Goal: Information Seeking & Learning: Learn about a topic

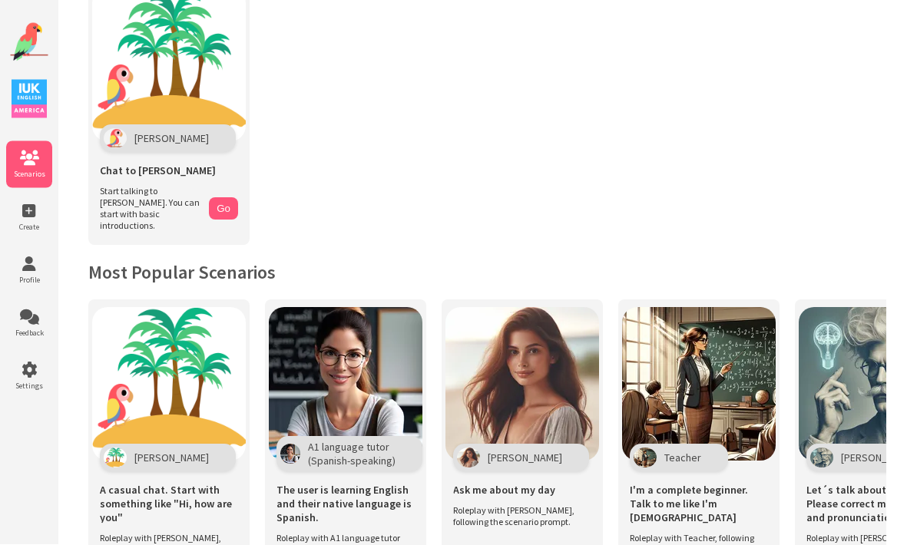
scroll to position [133, 0]
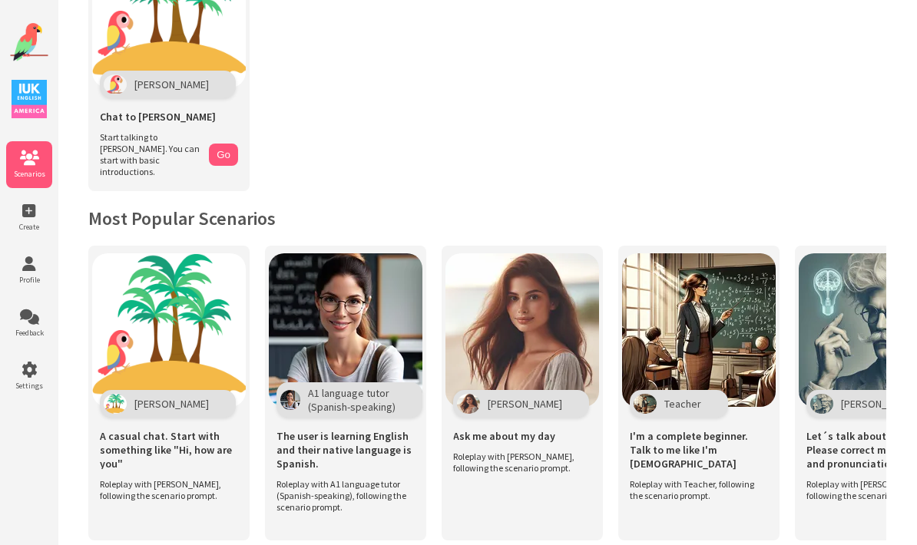
click at [25, 272] on icon at bounding box center [29, 263] width 46 height 15
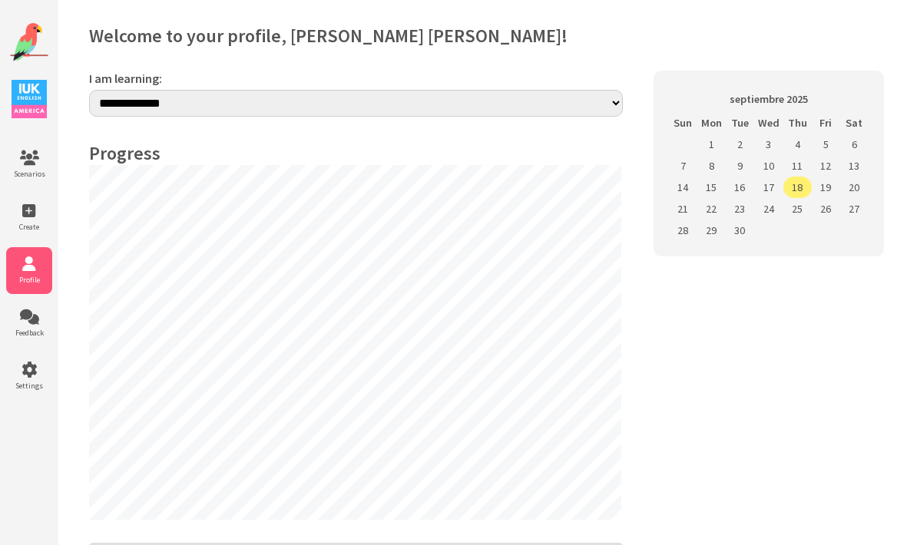
select select "**"
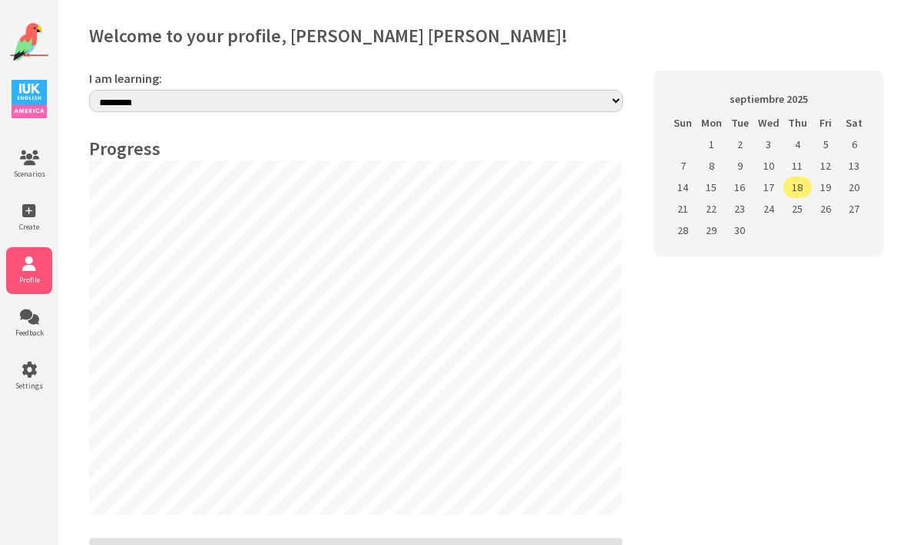
click at [28, 174] on span "Scenarios" at bounding box center [29, 174] width 46 height 10
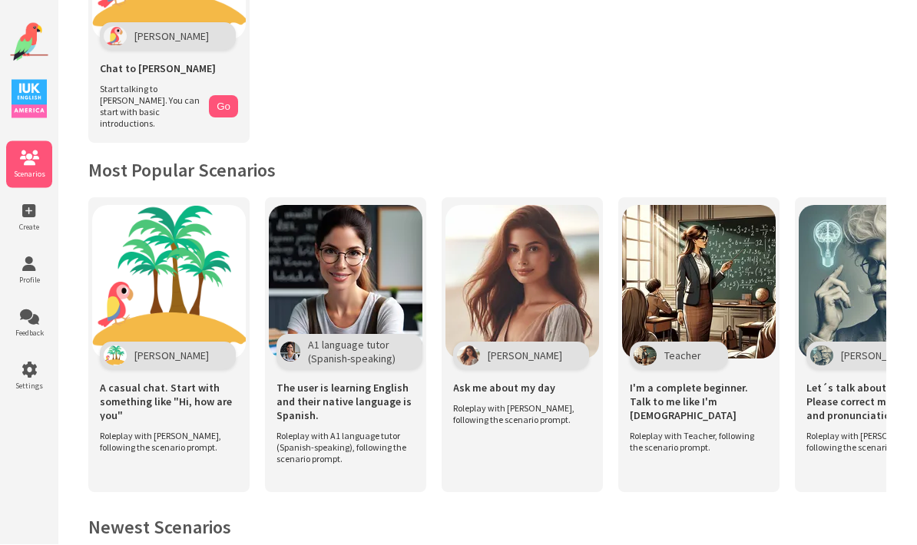
scroll to position [171, 0]
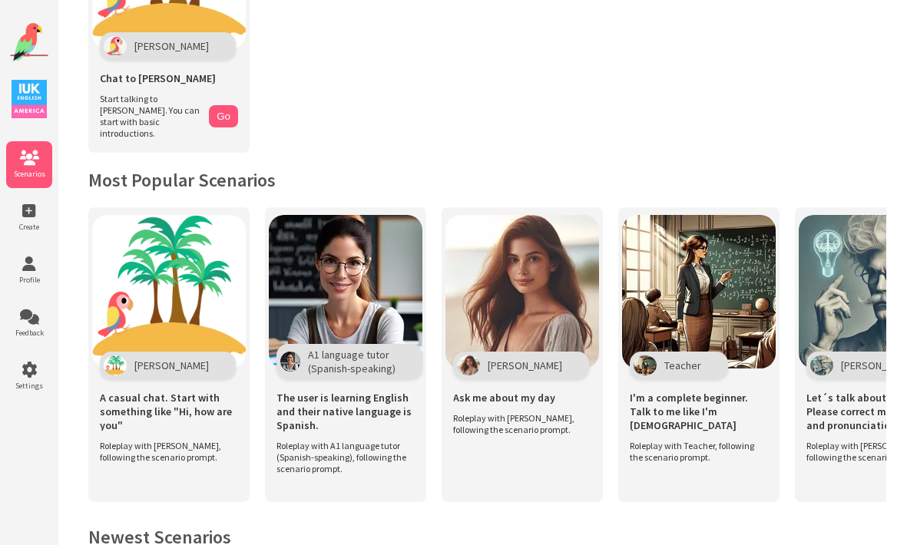
click at [522, 391] on span "Ask me about my day" at bounding box center [504, 398] width 102 height 14
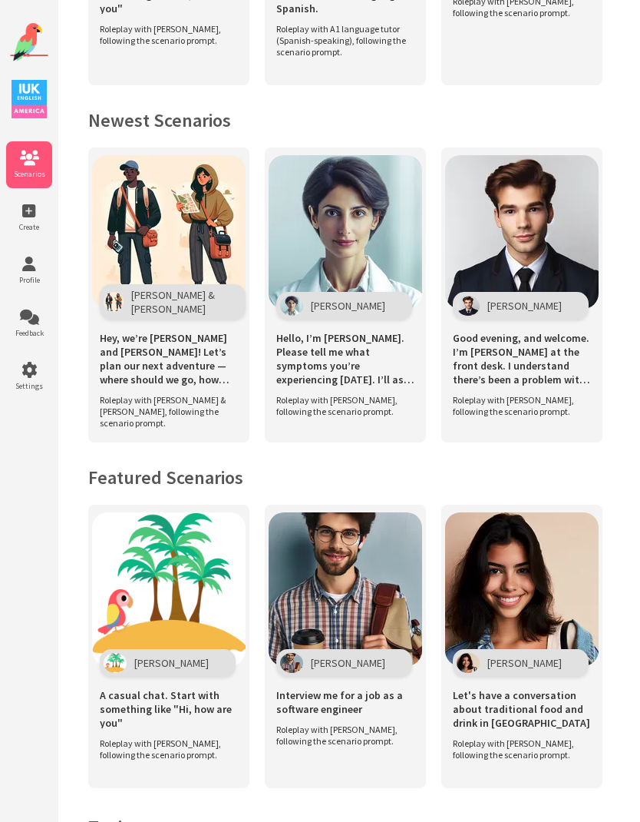
scroll to position [726, 0]
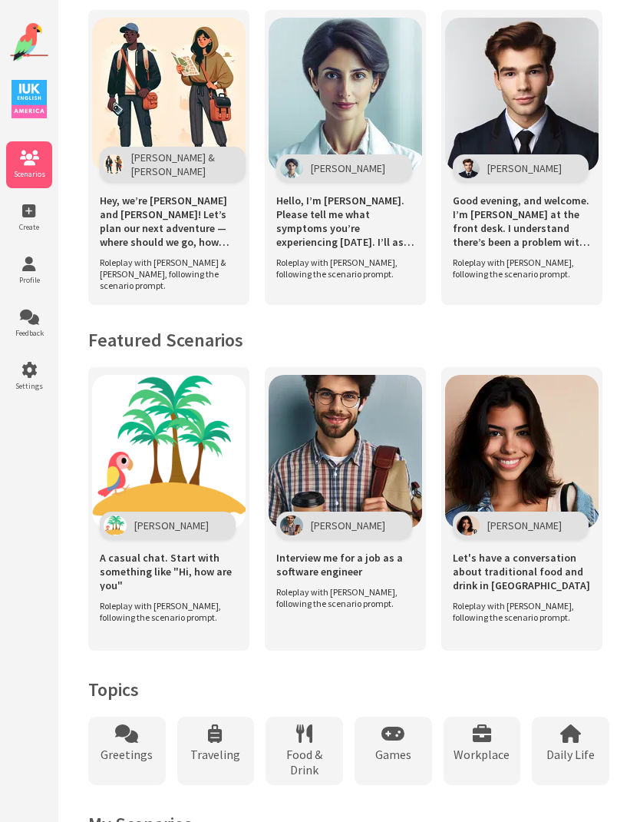
click at [121, 544] on span "Greetings" at bounding box center [127, 753] width 52 height 15
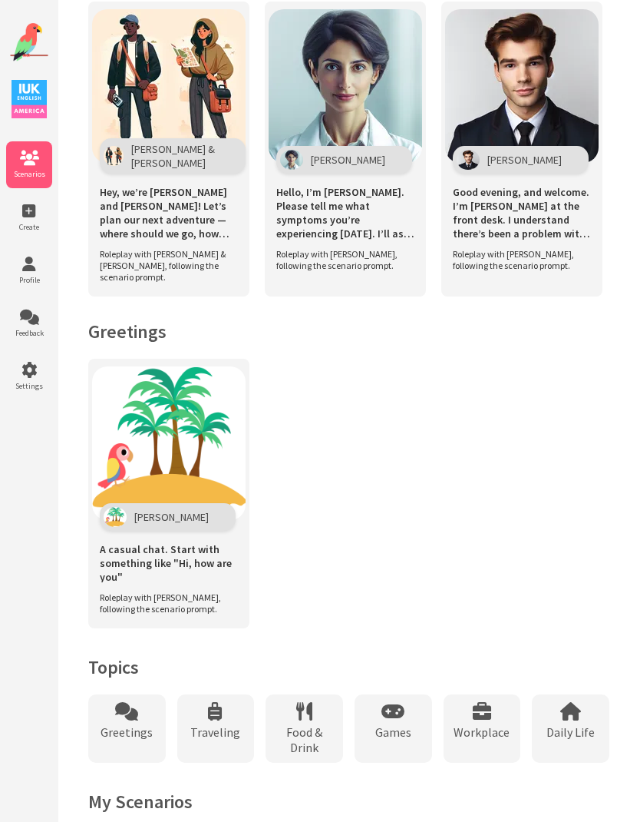
click at [119, 544] on div "Greetings" at bounding box center [127, 728] width 78 height 68
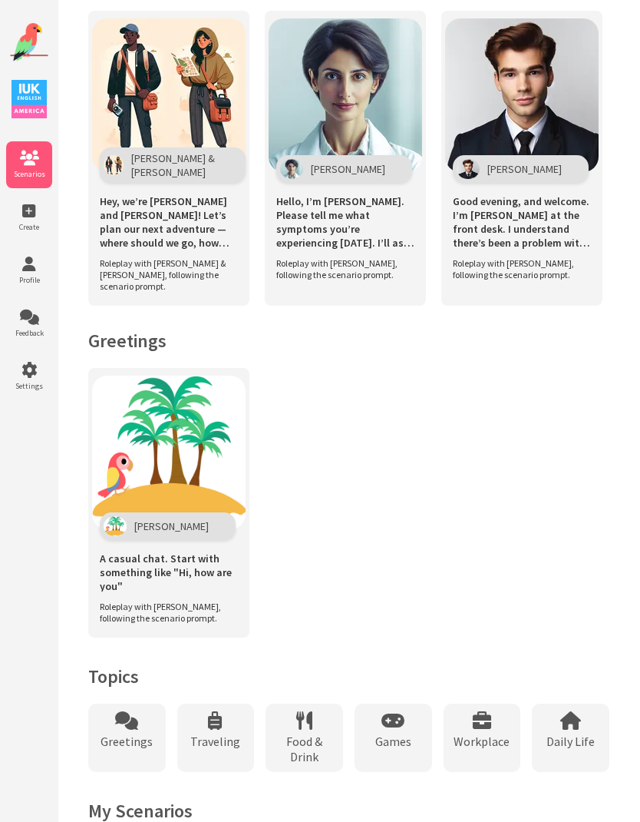
scroll to position [401, 0]
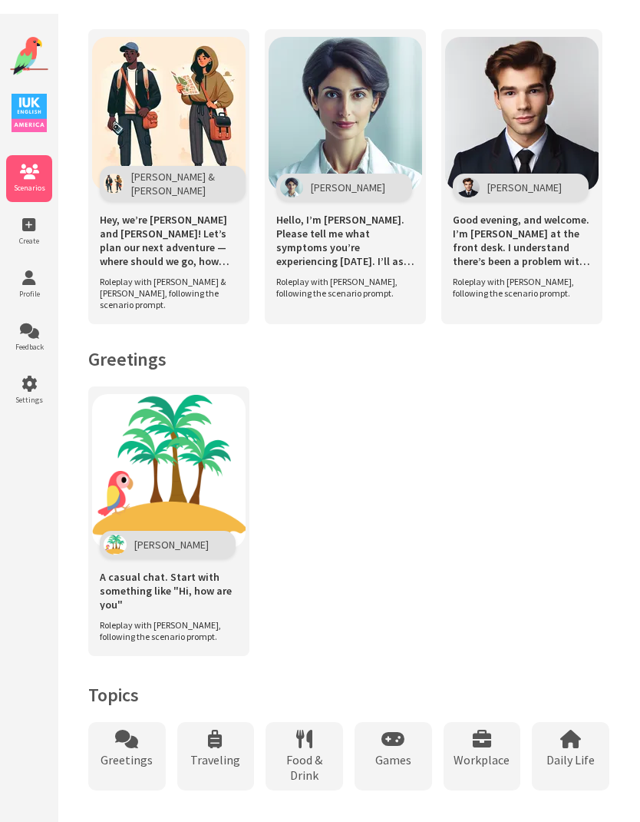
click at [401, 544] on span "Games" at bounding box center [394, 745] width 36 height 15
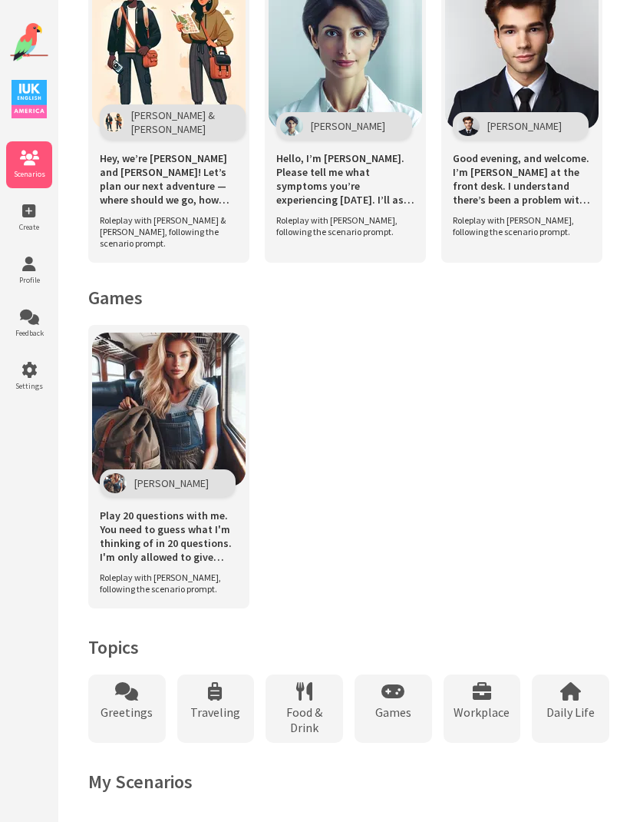
click at [402, 544] on div "Games" at bounding box center [394, 708] width 78 height 68
click at [217, 544] on span "Traveling" at bounding box center [215, 711] width 50 height 15
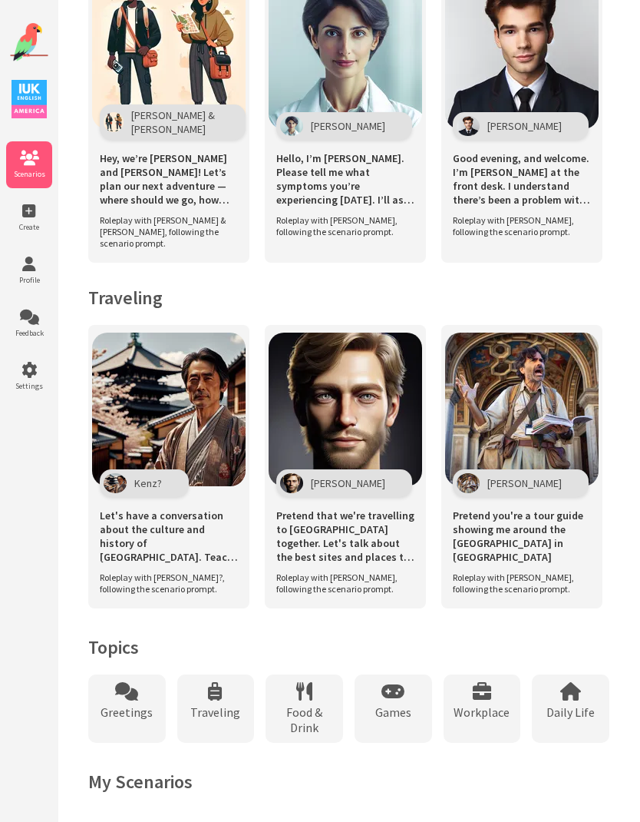
click at [121, 544] on icon at bounding box center [126, 691] width 23 height 18
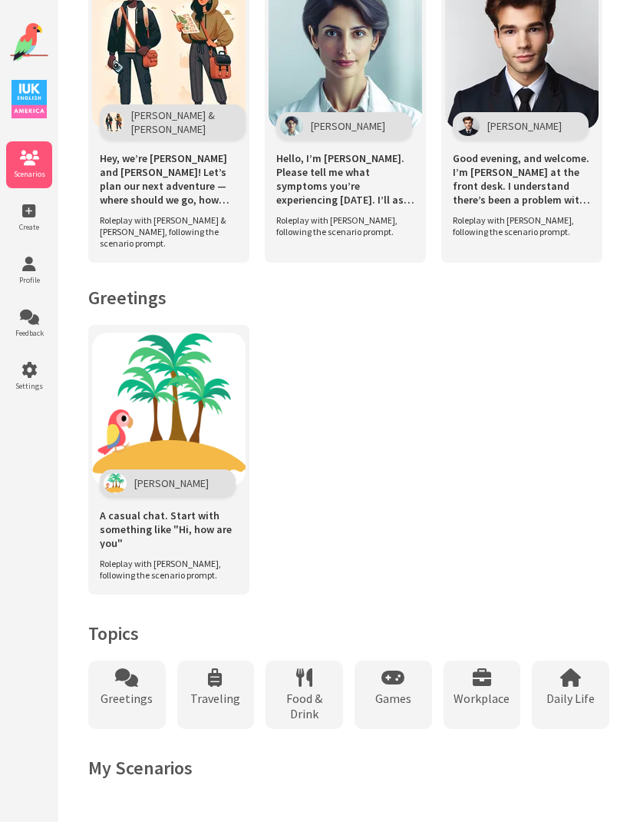
click at [313, 544] on span "Food & Drink" at bounding box center [304, 705] width 62 height 31
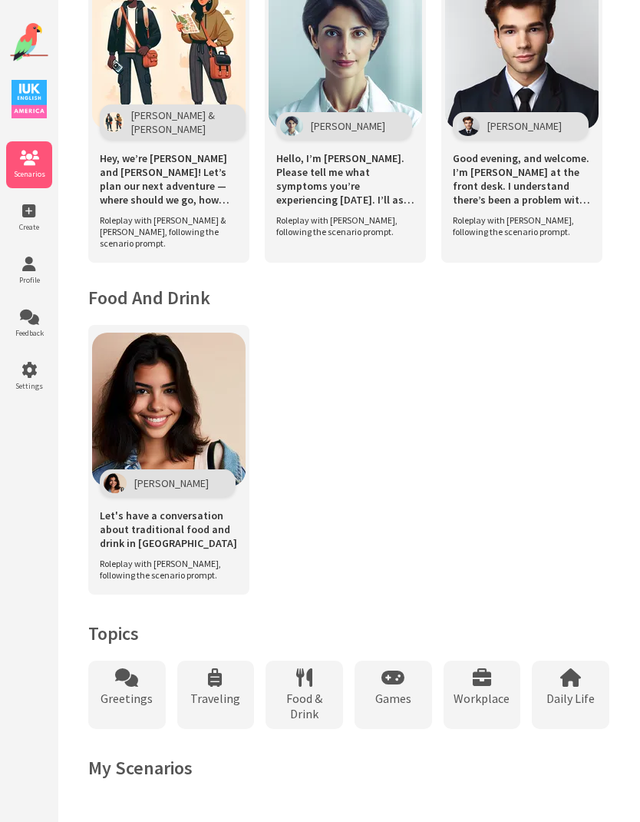
click at [172, 544] on span "Let's have a conversation about traditional food and drink in [GEOGRAPHIC_DATA]" at bounding box center [169, 528] width 138 height 41
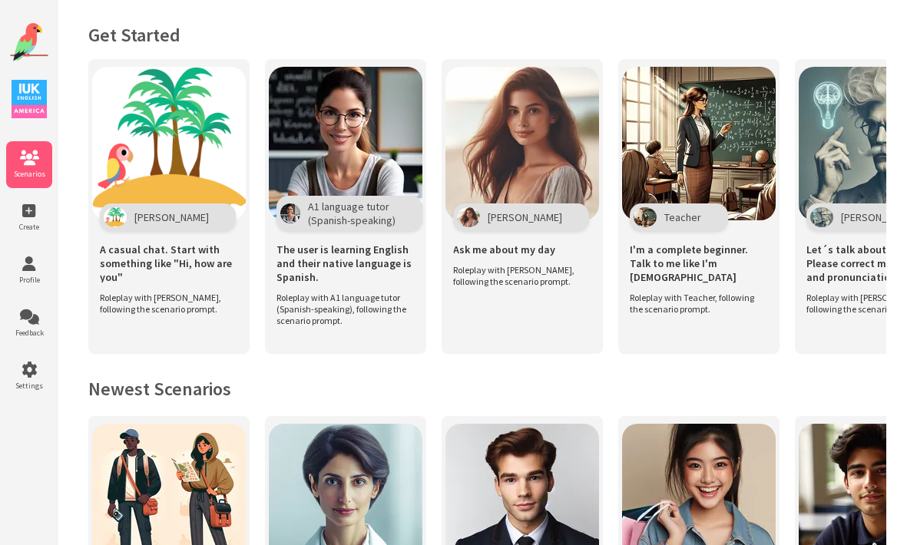
click at [370, 138] on img at bounding box center [346, 144] width 154 height 154
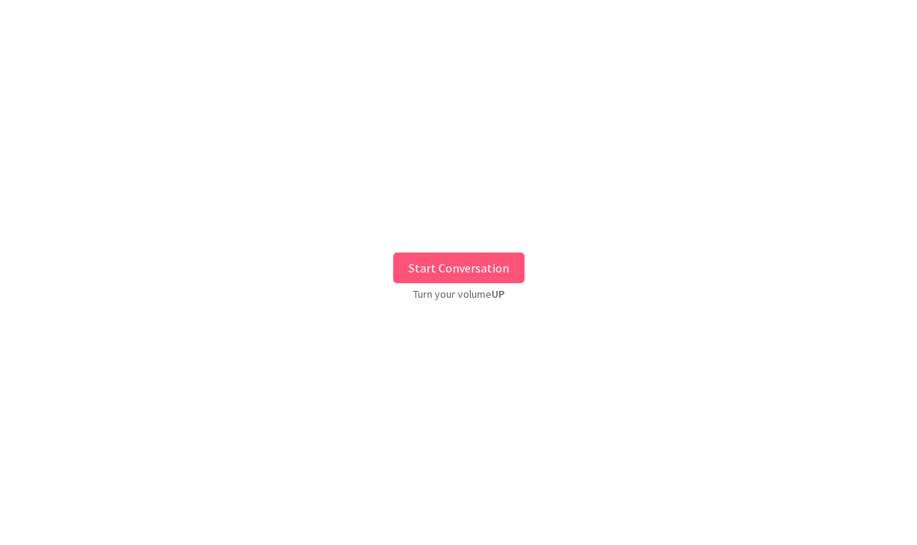
click at [495, 260] on button "Start Conversation" at bounding box center [458, 268] width 131 height 31
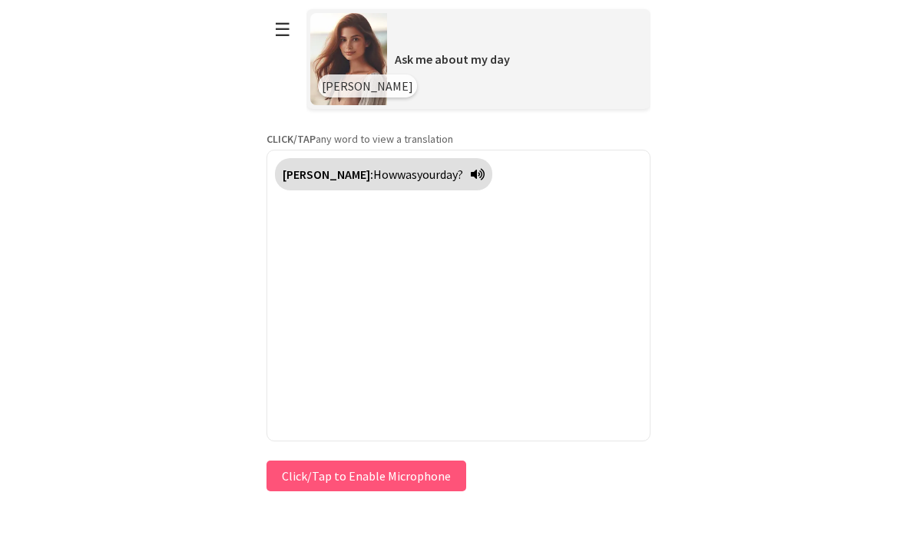
click at [471, 174] on icon at bounding box center [478, 174] width 14 height 12
click at [471, 173] on icon at bounding box center [478, 174] width 14 height 12
click at [471, 175] on icon at bounding box center [478, 174] width 14 height 12
click at [471, 174] on icon at bounding box center [478, 174] width 14 height 12
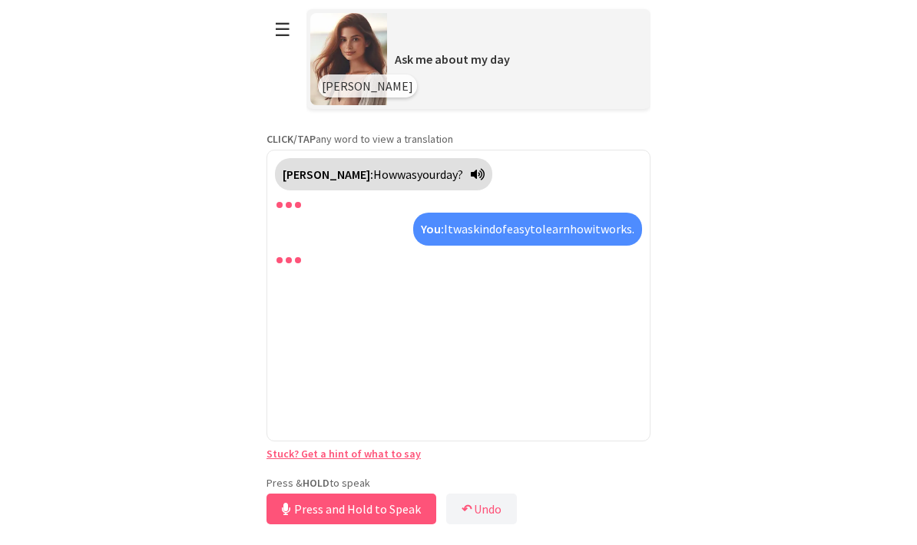
scroll to position [61, 0]
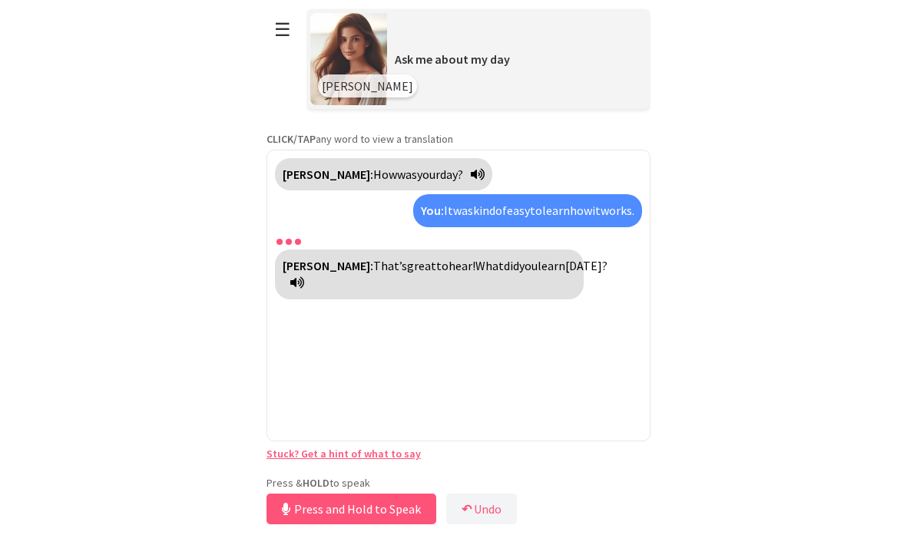
click at [293, 276] on icon at bounding box center [297, 282] width 14 height 12
click at [303, 276] on icon at bounding box center [297, 282] width 14 height 12
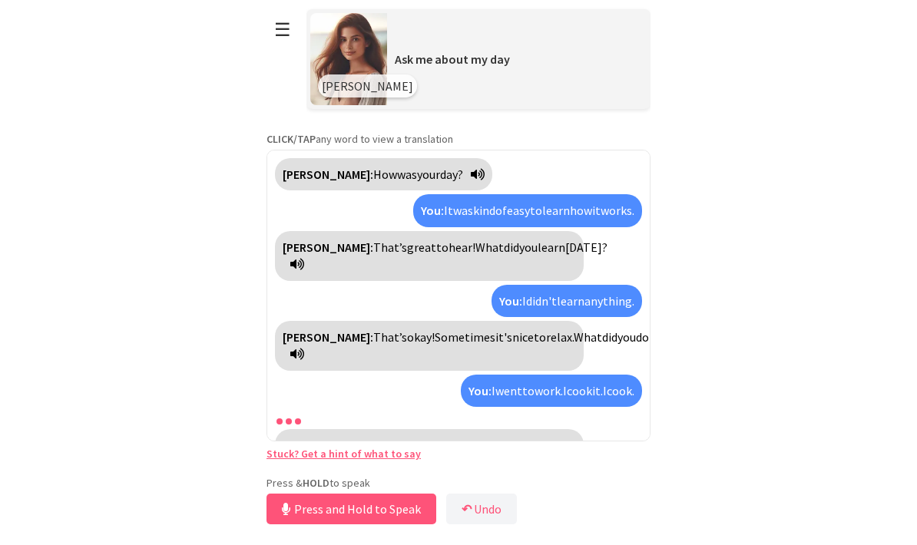
click at [412, 457] on icon at bounding box center [419, 463] width 14 height 12
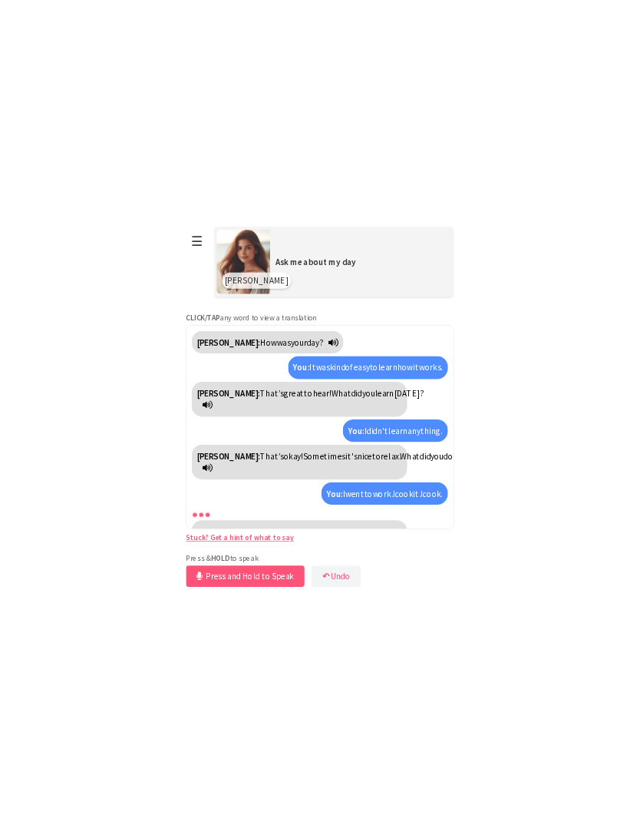
scroll to position [0, 0]
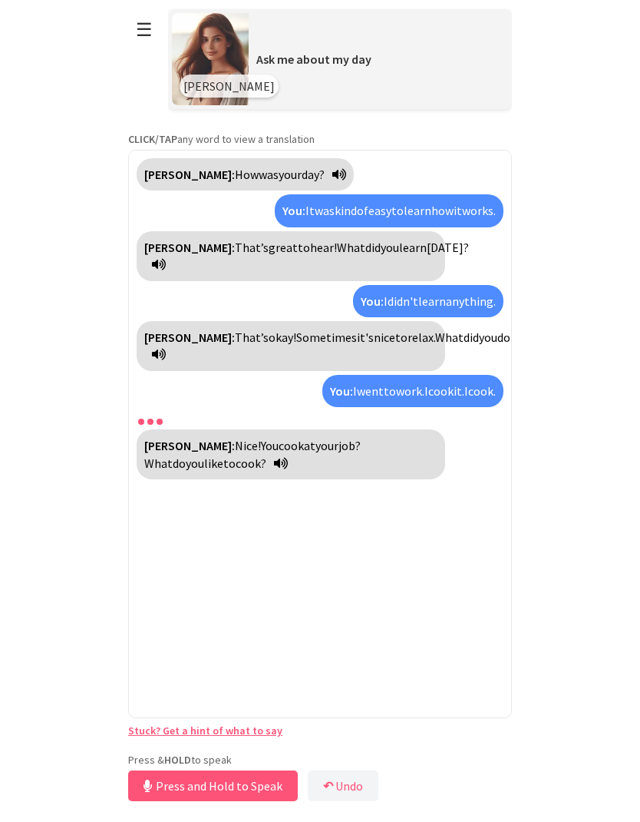
click at [263, 415] on div at bounding box center [320, 420] width 367 height 18
click at [274, 459] on icon at bounding box center [281, 463] width 14 height 12
click at [269, 343] on span "okay!" at bounding box center [283, 336] width 28 height 15
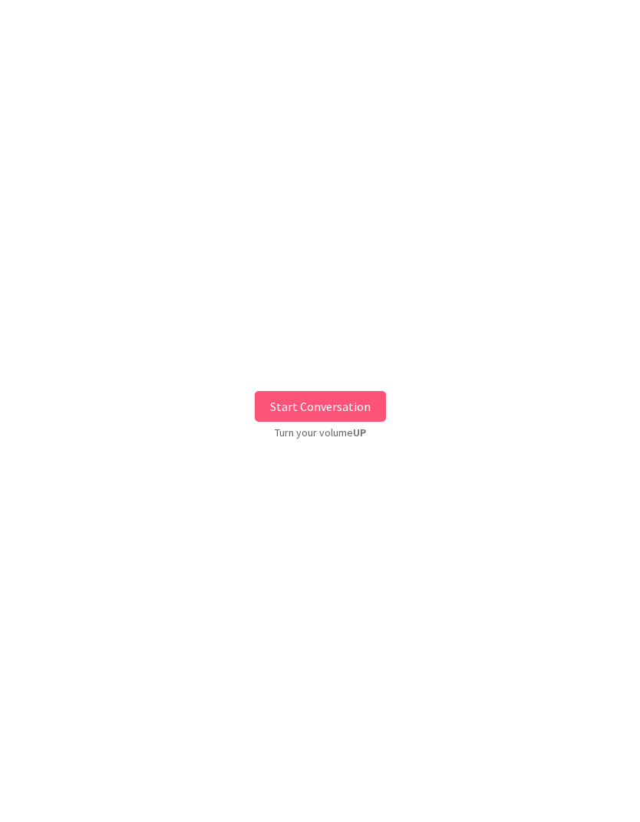
click at [361, 398] on button "Start Conversation" at bounding box center [320, 406] width 131 height 31
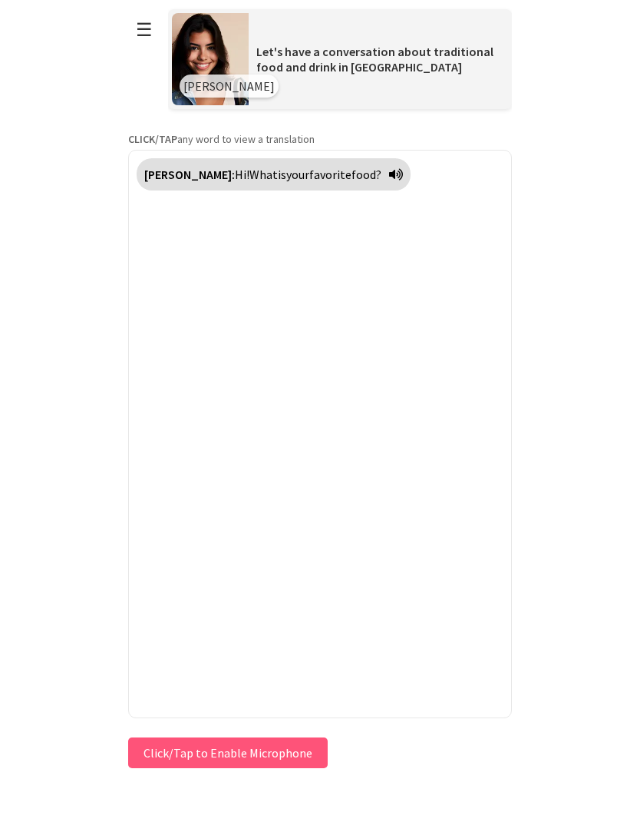
click at [389, 170] on icon at bounding box center [396, 174] width 14 height 12
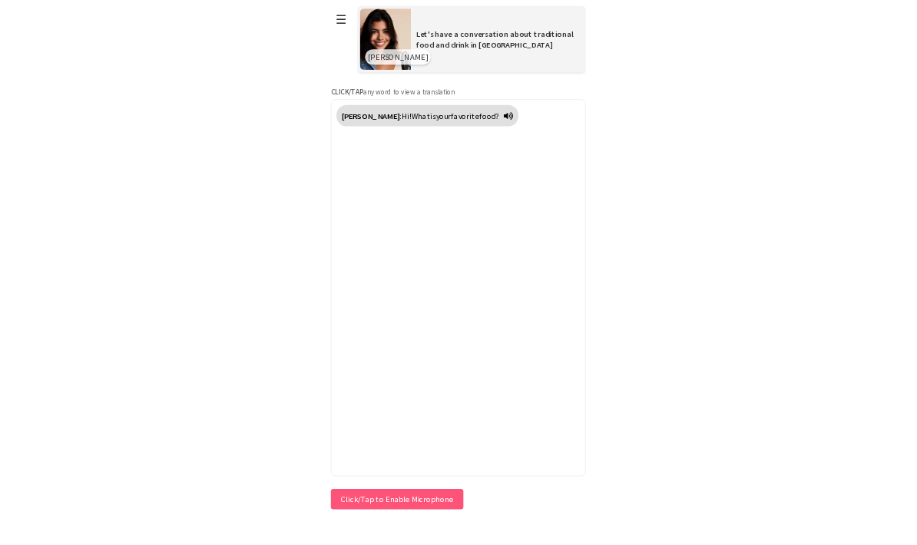
scroll to position [61, 0]
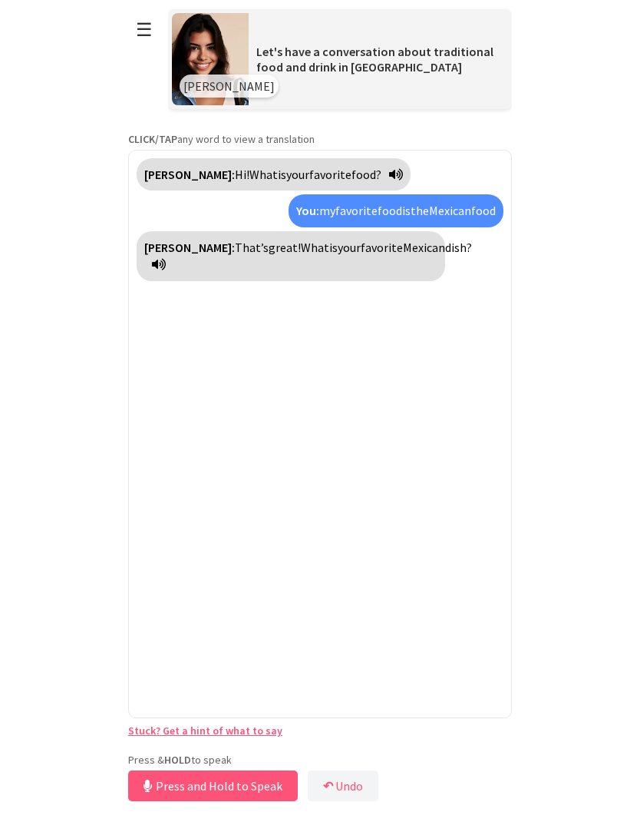
click at [166, 258] on icon at bounding box center [159, 264] width 14 height 12
click at [252, 732] on link "Stuck? Get a hint of what to say" at bounding box center [205, 730] width 154 height 14
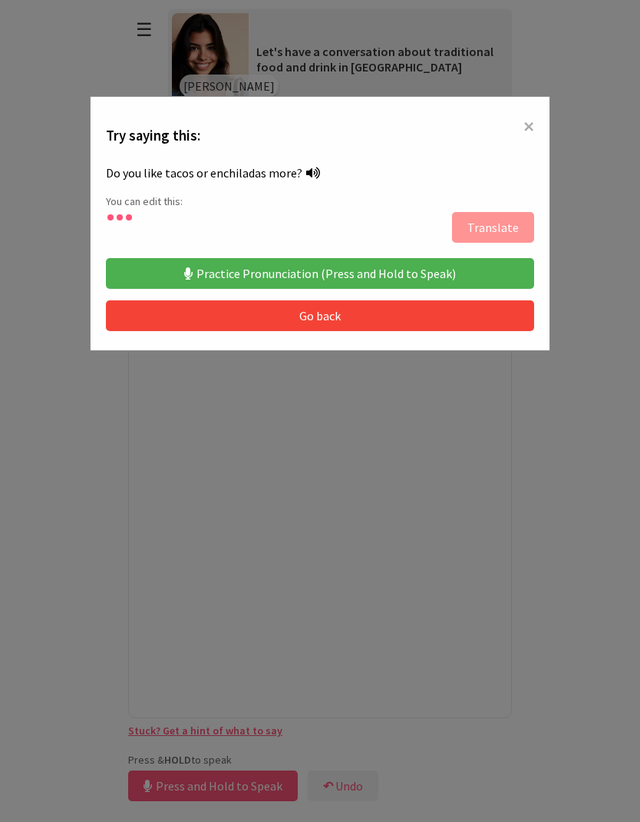
click at [314, 172] on icon at bounding box center [313, 173] width 14 height 12
click at [528, 135] on span "×" at bounding box center [529, 126] width 11 height 28
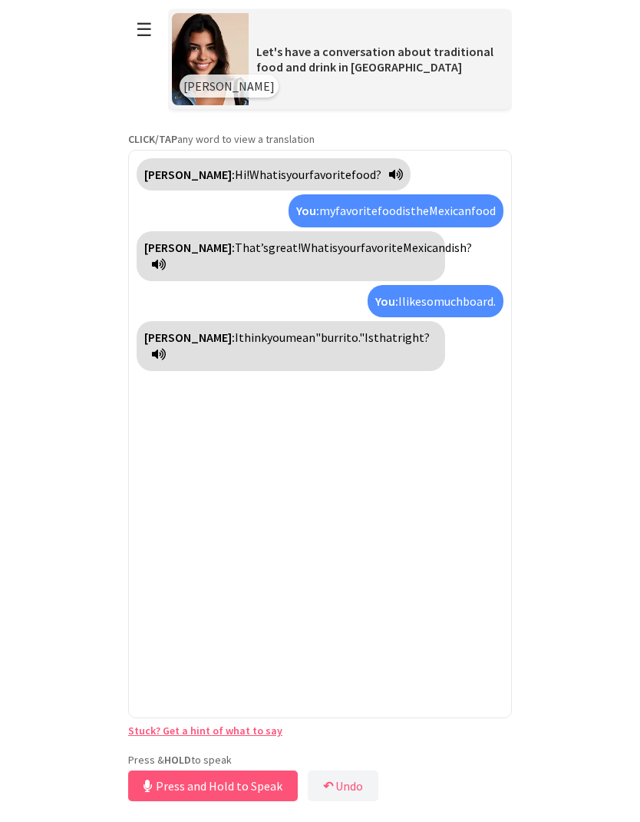
click at [166, 348] on icon at bounding box center [159, 354] width 14 height 12
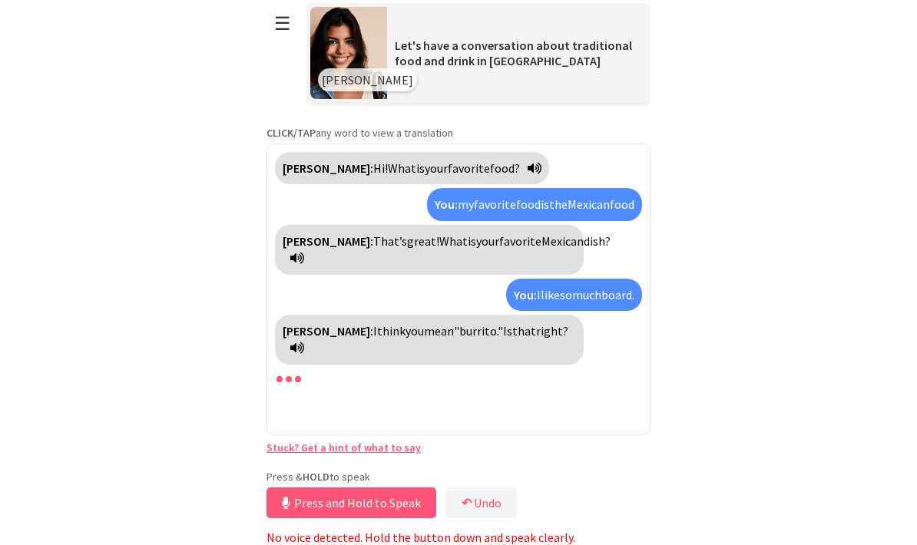
scroll to position [70, 0]
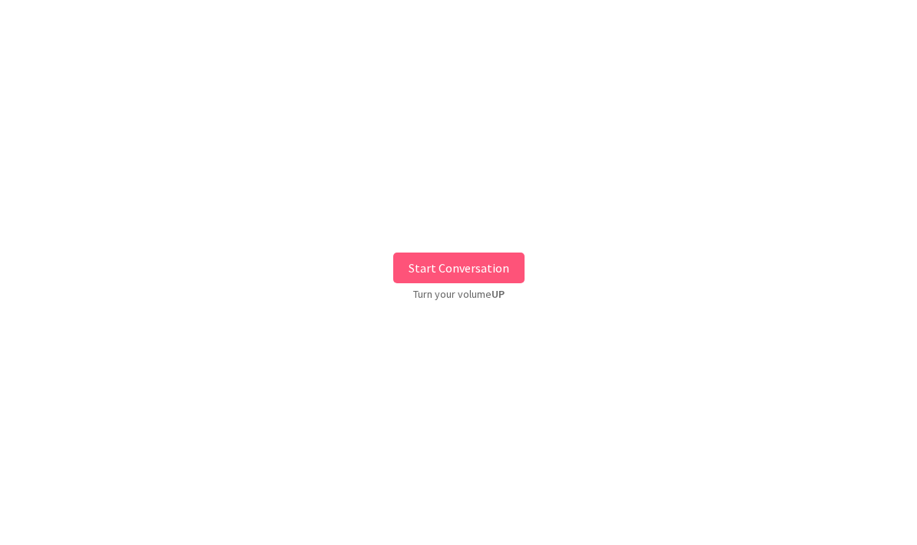
click at [495, 264] on button "Start Conversation" at bounding box center [458, 268] width 131 height 31
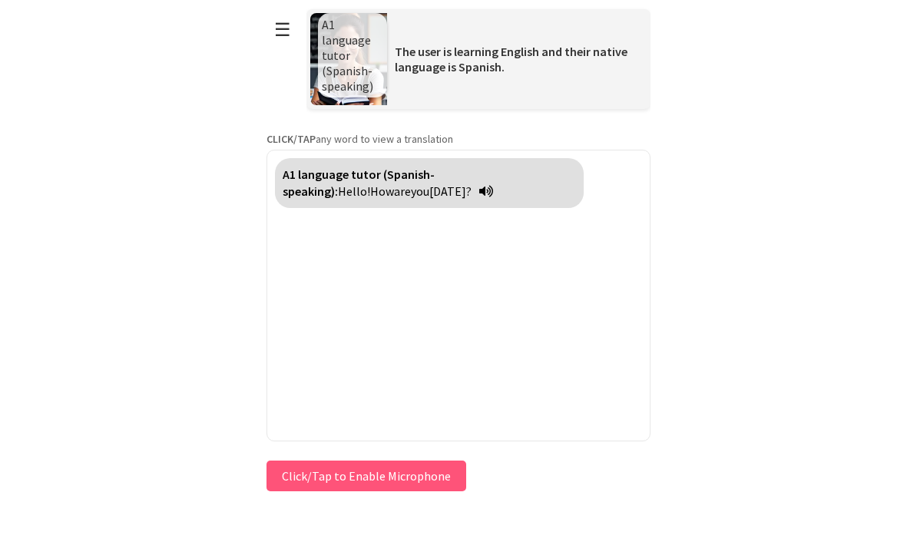
click at [371, 196] on div "A1 language tutor (Spanish-speaking): Hello! How are you [DATE]?" at bounding box center [429, 183] width 309 height 50
click at [479, 194] on icon at bounding box center [486, 191] width 14 height 12
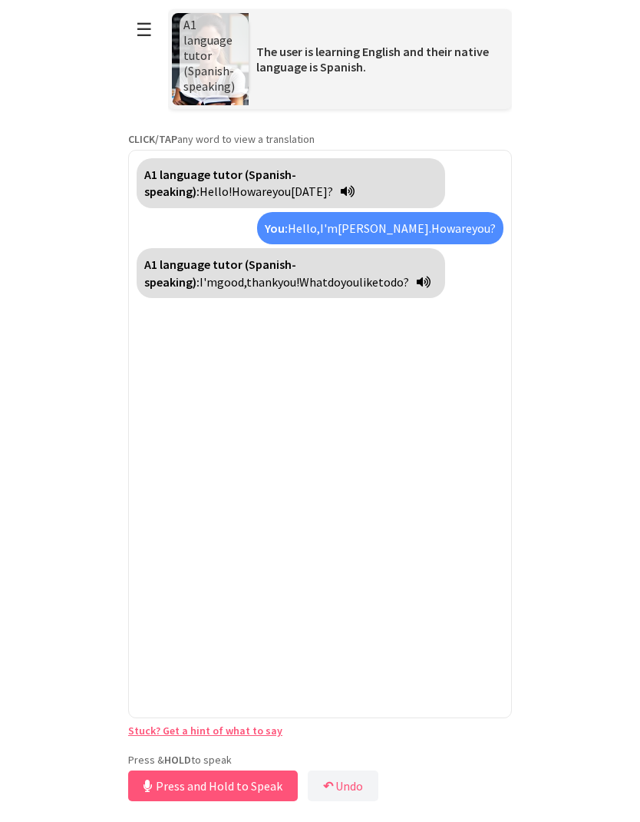
scroll to position [61, 0]
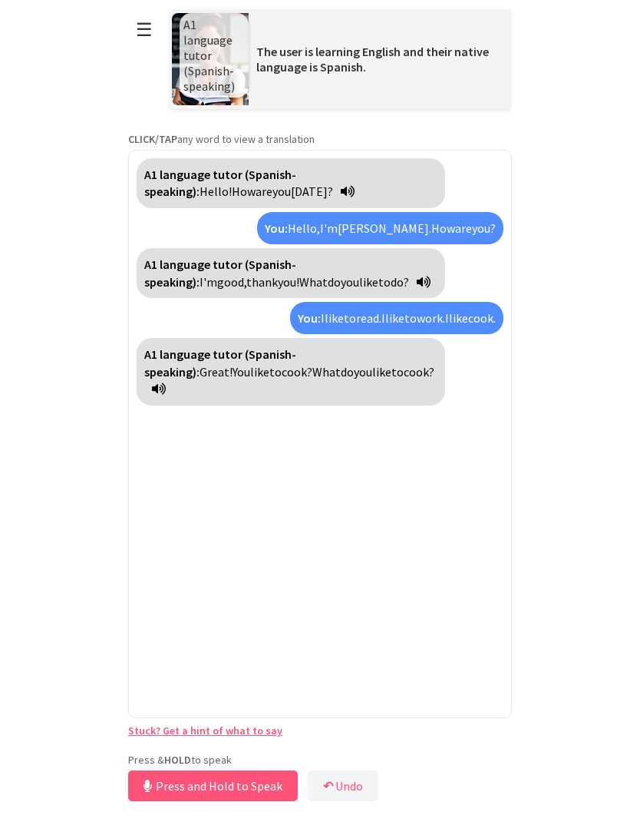
click at [166, 382] on icon at bounding box center [159, 388] width 14 height 12
